Goal: Transaction & Acquisition: Purchase product/service

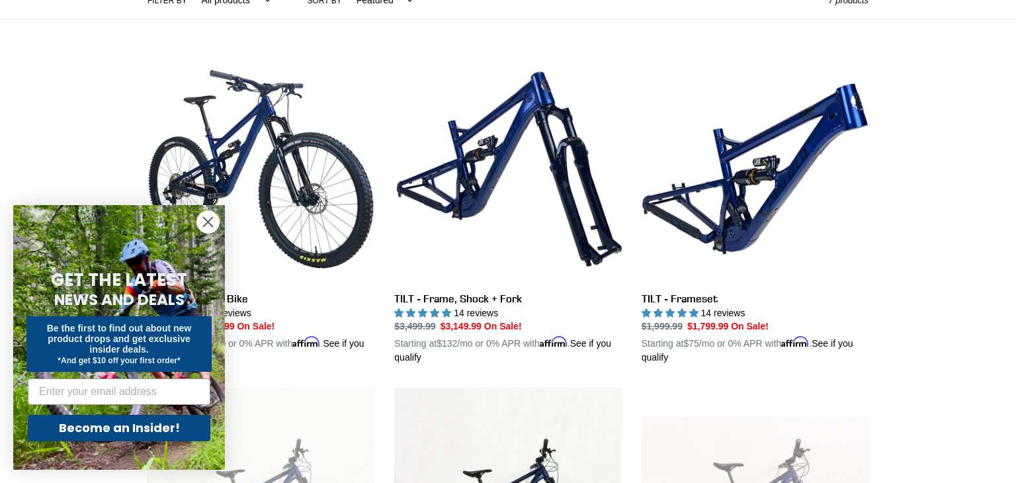
scroll to position [333, 0]
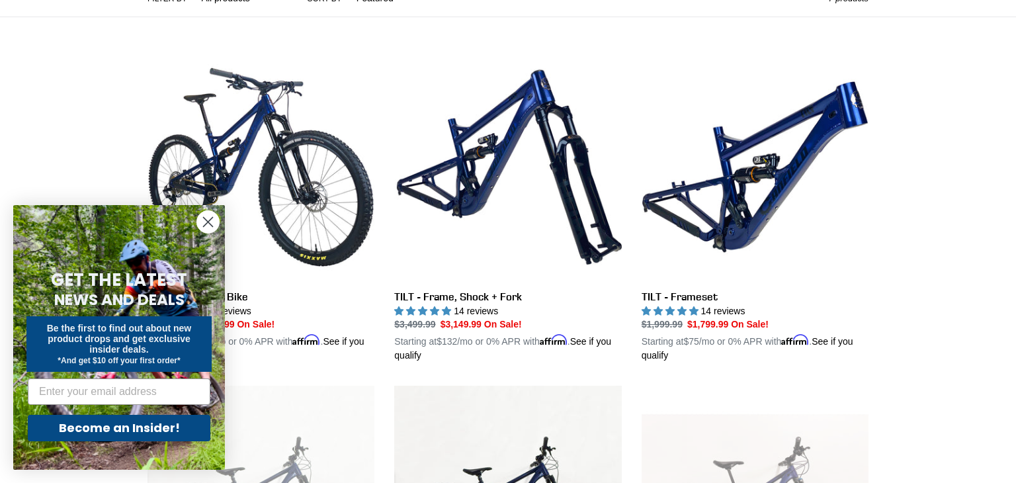
click at [984, 349] on div "Collection: TILT - Trail/AM 29er - 2024 All Mountain Bike of the Year Filter by…" at bounding box center [508, 407] width 1016 height 1298
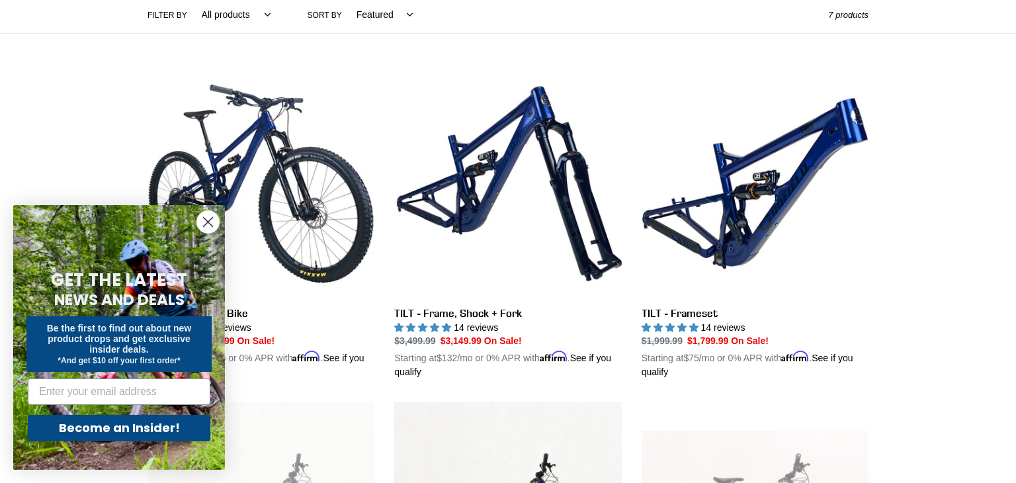
scroll to position [321, 0]
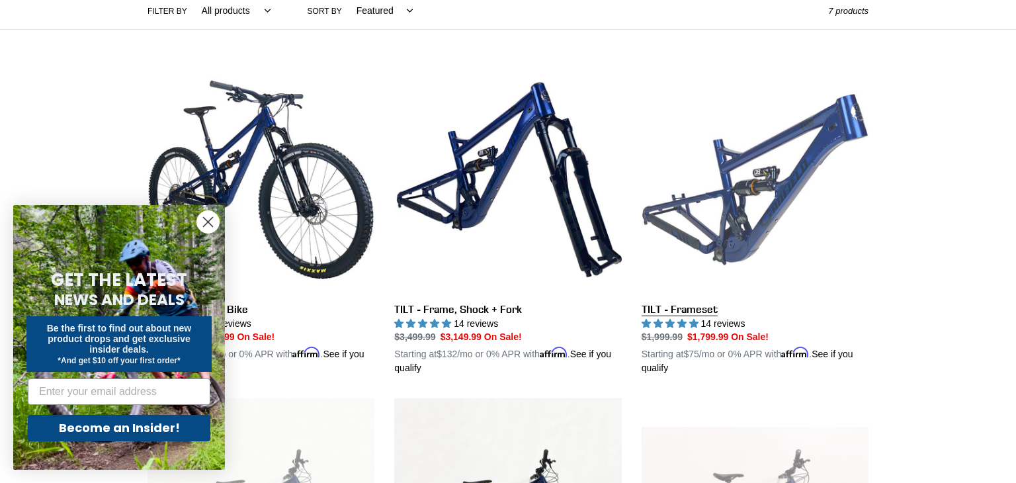
click at [789, 196] on link "TILT - Frameset" at bounding box center [755, 221] width 227 height 310
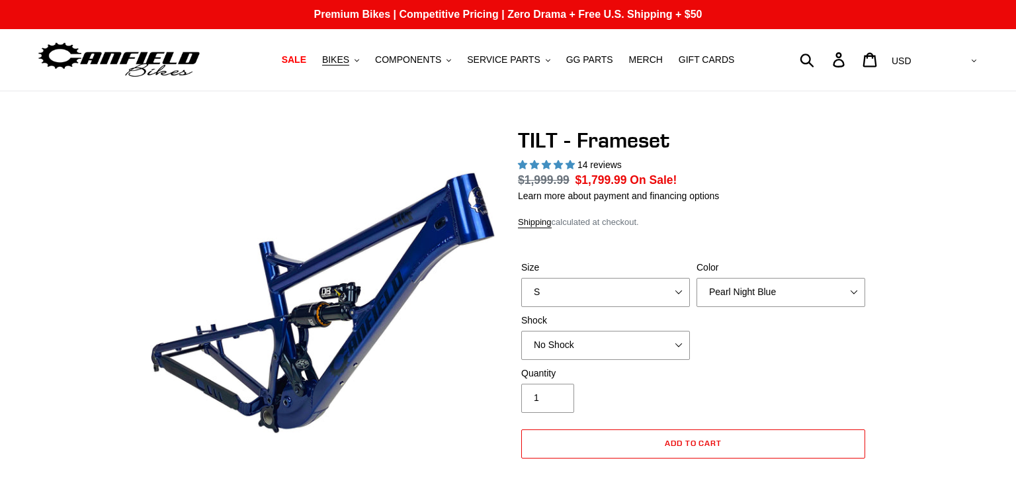
select select "highest-rating"
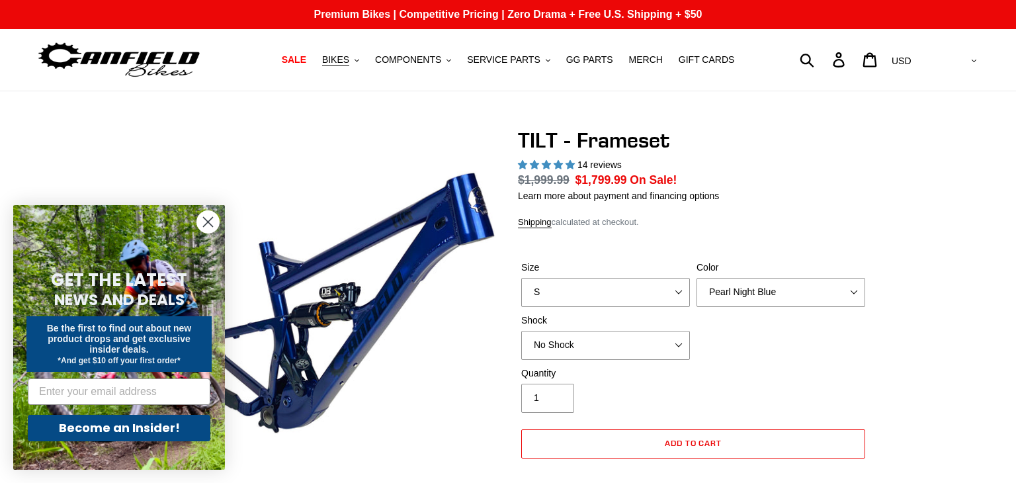
select select "L"
click at [521, 294] on select "S M L XL" at bounding box center [605, 292] width 169 height 29
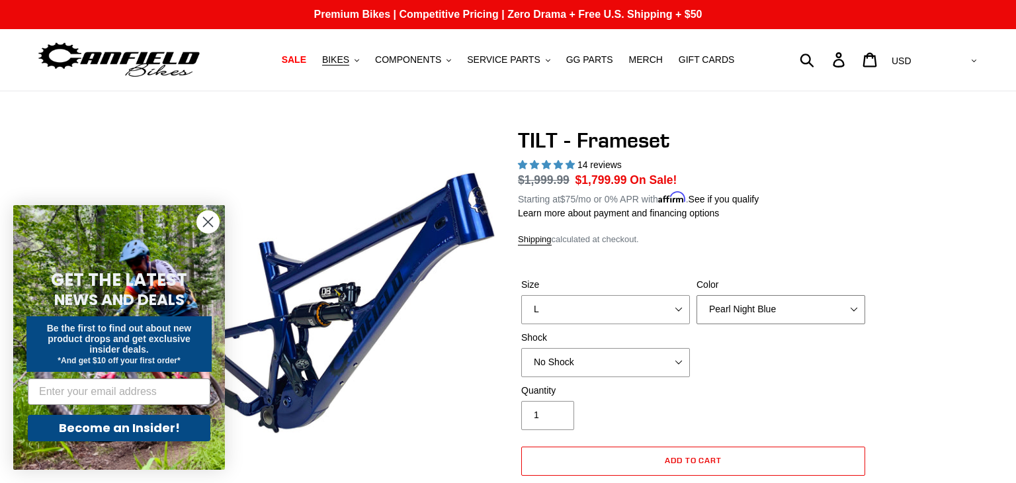
click at [780, 305] on select "Pearl Night Blue Stealth Silver" at bounding box center [781, 309] width 169 height 29
select select "Stealth Silver"
click at [697, 295] on select "Pearl Night Blue Stealth Silver" at bounding box center [781, 309] width 169 height 29
click at [622, 360] on select "No Shock Cane Creek DB Kitsuma Air RockShox Deluxe Ultimate Fox FLOAT X EXT Sto…" at bounding box center [605, 362] width 169 height 29
select select "Fox FLOAT X"
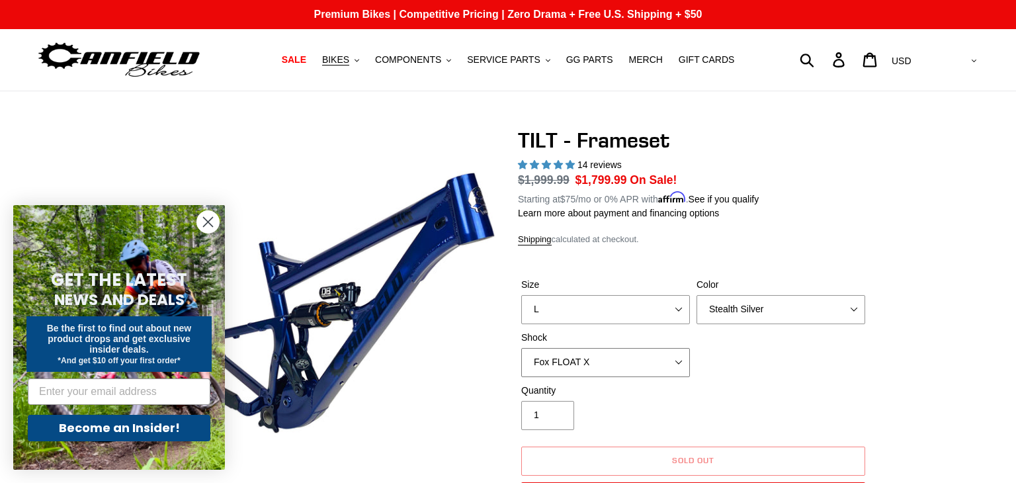
click at [521, 348] on select "No Shock Cane Creek DB Kitsuma Air RockShox Deluxe Ultimate Fox FLOAT X EXT Sto…" at bounding box center [605, 362] width 169 height 29
click at [757, 309] on select "Pearl Night Blue Stealth Silver" at bounding box center [781, 309] width 169 height 29
select select "Pearl Night Blue"
click at [697, 295] on select "Pearl Night Blue Stealth Silver" at bounding box center [781, 309] width 169 height 29
click at [614, 363] on select "No Shock Cane Creek DB Kitsuma Air RockShox Deluxe Ultimate Fox FLOAT X EXT Sto…" at bounding box center [605, 362] width 169 height 29
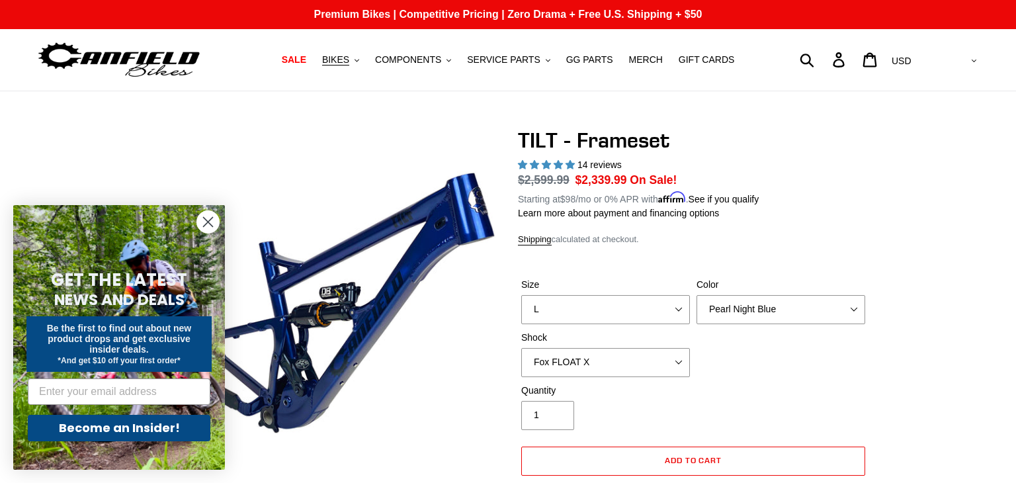
click at [804, 149] on h1 "TILT - Frameset" at bounding box center [693, 140] width 351 height 25
click at [208, 224] on circle "Close dialog" at bounding box center [208, 222] width 22 height 22
